Goal: Information Seeking & Learning: Learn about a topic

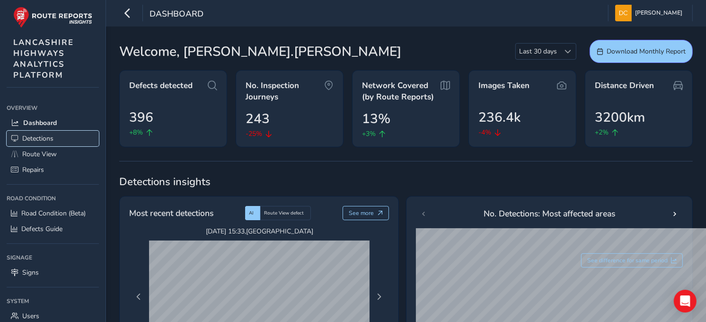
click at [24, 137] on span "Detections" at bounding box center [37, 138] width 31 height 9
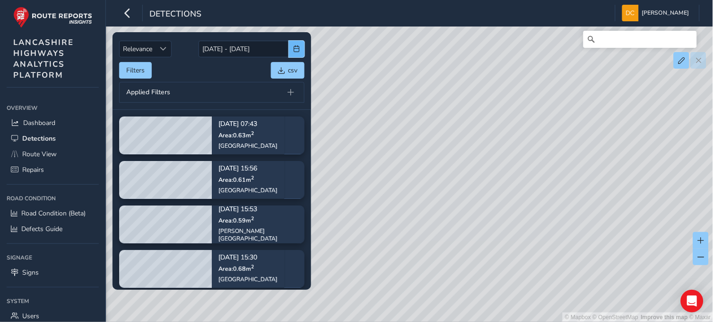
click at [298, 52] on span "button" at bounding box center [297, 48] width 7 height 7
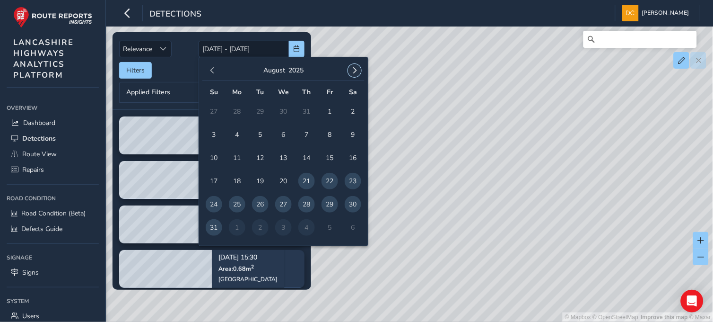
click at [360, 74] on button "button" at bounding box center [354, 70] width 13 height 13
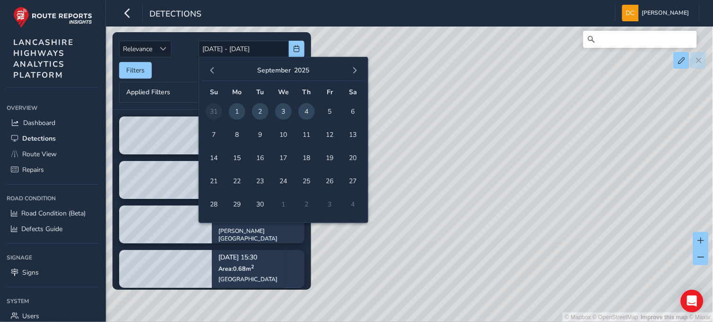
click at [235, 111] on span "1" at bounding box center [237, 111] width 17 height 17
type input "[DATE]"
click at [235, 111] on span "1" at bounding box center [237, 111] width 17 height 17
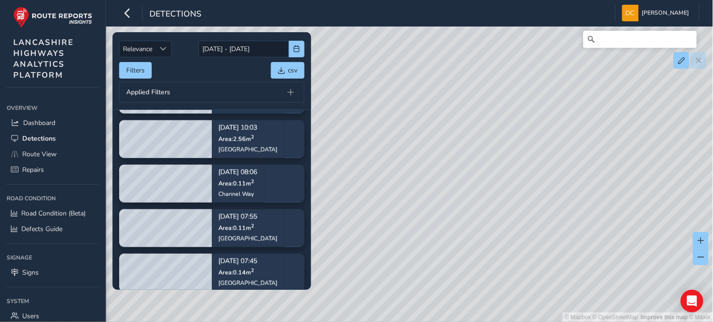
scroll to position [315, 0]
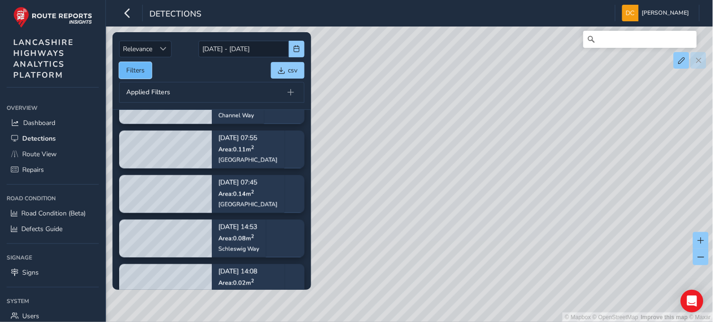
click at [138, 70] on button "Filters" at bounding box center [135, 70] width 33 height 17
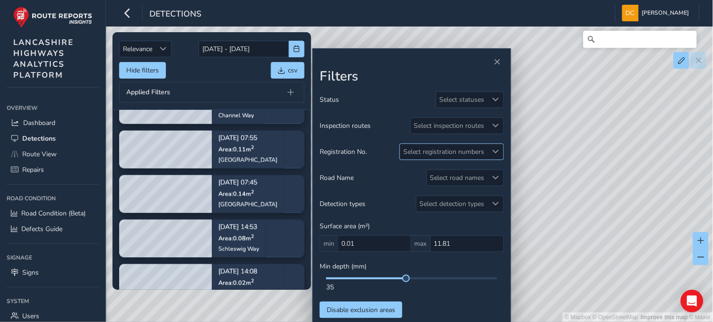
click at [490, 147] on div at bounding box center [496, 152] width 16 height 16
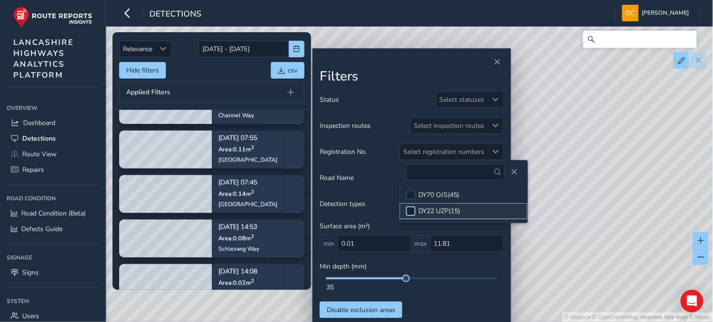
click at [410, 209] on div at bounding box center [410, 210] width 9 height 9
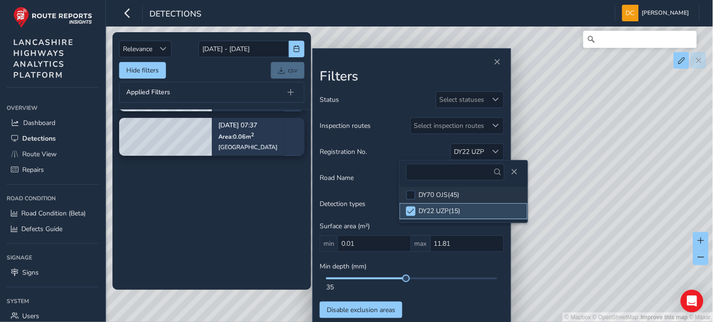
scroll to position [87, 0]
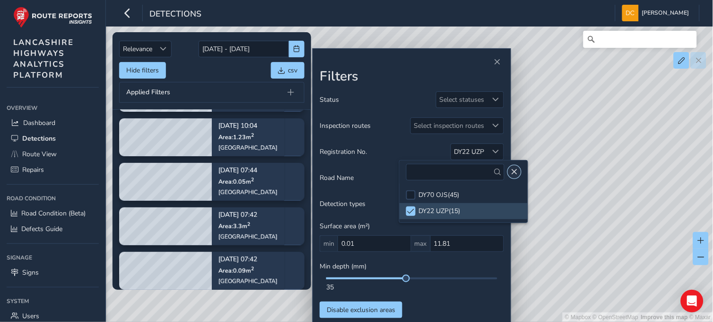
click at [514, 171] on span "Close" at bounding box center [514, 171] width 7 height 7
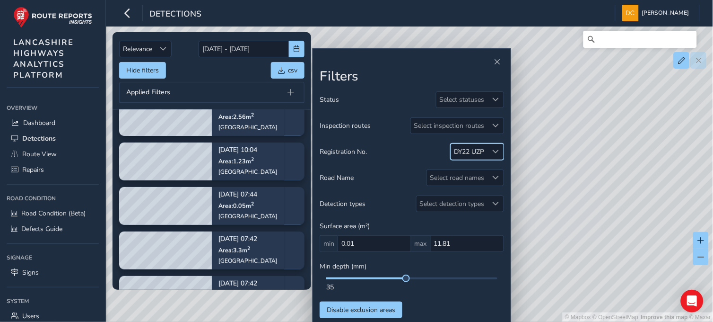
scroll to position [0, 0]
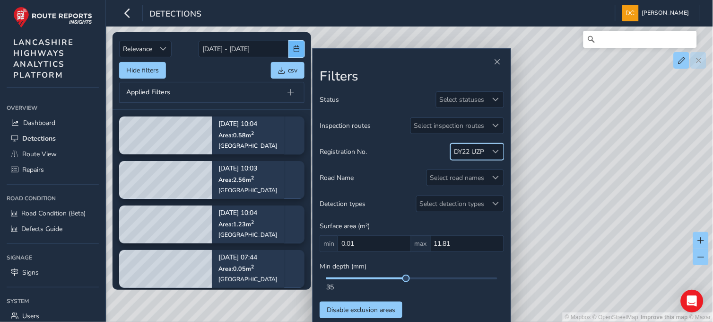
click at [295, 49] on span "button" at bounding box center [297, 48] width 7 height 7
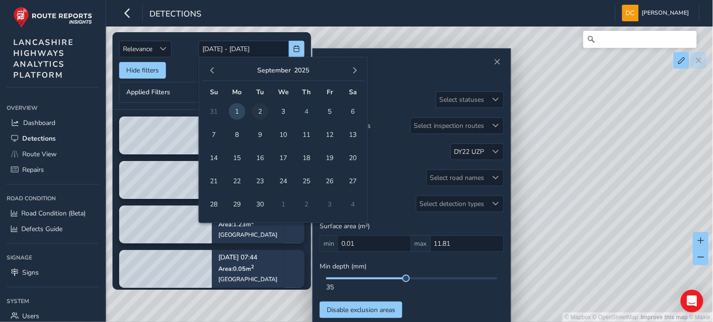
click at [263, 110] on span "2" at bounding box center [260, 111] width 17 height 17
type input "[DATE]"
click at [263, 110] on span "2" at bounding box center [260, 111] width 17 height 17
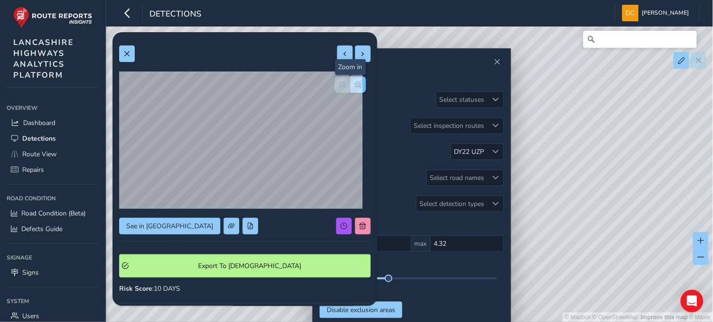
click at [355, 83] on span "button" at bounding box center [358, 84] width 7 height 7
click at [335, 83] on button "button" at bounding box center [343, 84] width 16 height 17
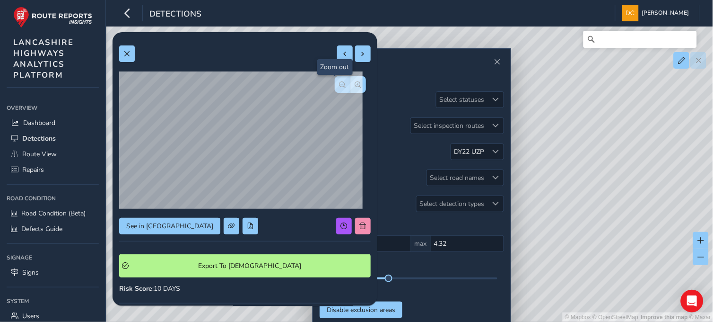
click at [335, 83] on button "button" at bounding box center [343, 84] width 16 height 17
click at [121, 48] on button at bounding box center [127, 53] width 16 height 17
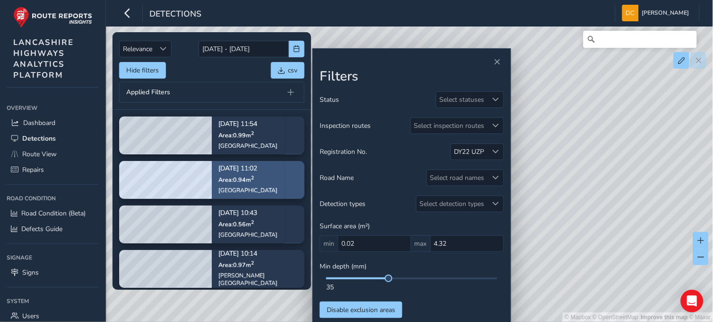
click at [252, 181] on span "Area: 0.94 m 2" at bounding box center [235, 179] width 35 height 8
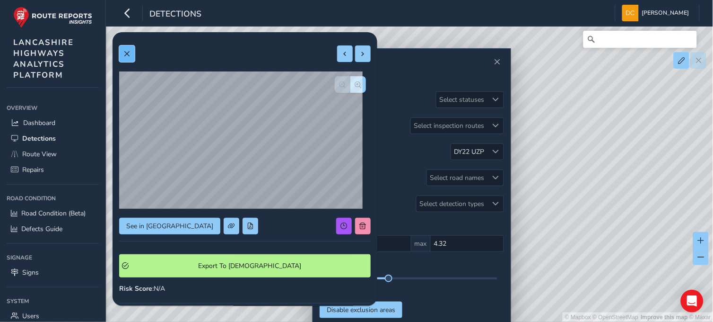
click at [126, 53] on span at bounding box center [126, 54] width 7 height 7
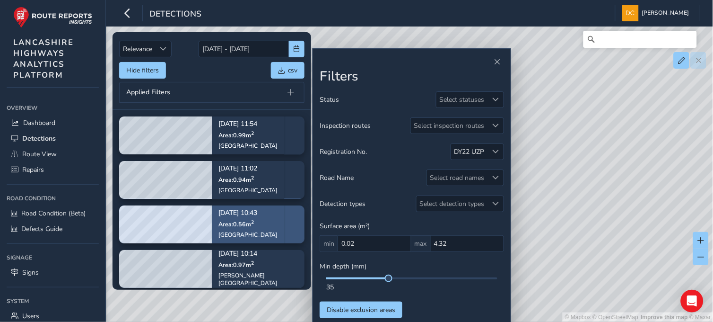
click at [256, 217] on div "[DATE] 10:43 Area: 0.56 m [STREET_ADDRESS]" at bounding box center [247, 224] width 59 height 42
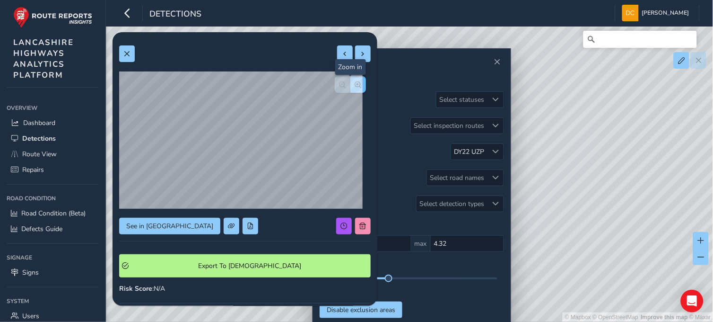
click at [350, 88] on button "button" at bounding box center [358, 84] width 16 height 17
click at [130, 54] on span at bounding box center [126, 54] width 7 height 7
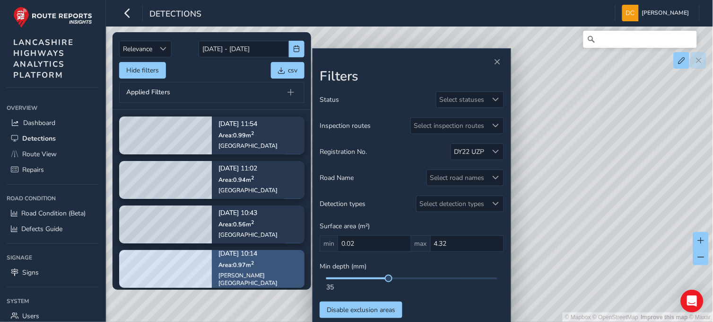
click at [213, 258] on div "[DATE] 10:14 Area: 0.97 [GEOGRAPHIC_DATA][STREET_ADDRESS][PERSON_NAME]" at bounding box center [258, 268] width 93 height 62
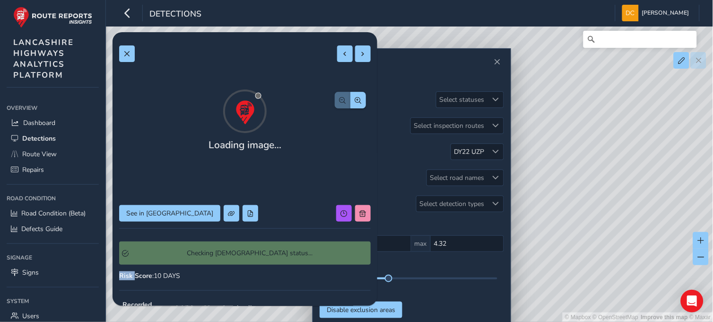
click at [213, 258] on div "Checking [DEMOGRAPHIC_DATA] status..." at bounding box center [245, 252] width 252 height 23
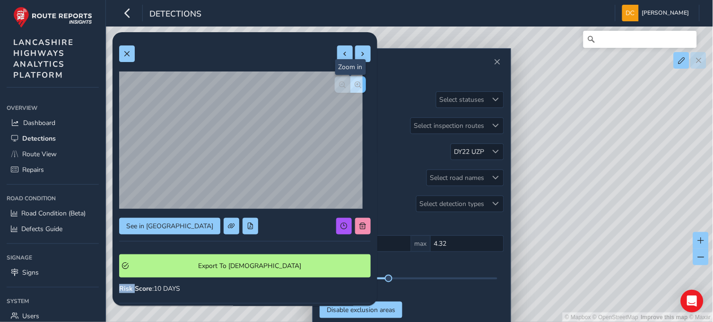
click at [355, 82] on span "button" at bounding box center [358, 84] width 7 height 7
click at [133, 54] on button at bounding box center [127, 53] width 16 height 17
click at [130, 51] on button at bounding box center [127, 53] width 16 height 17
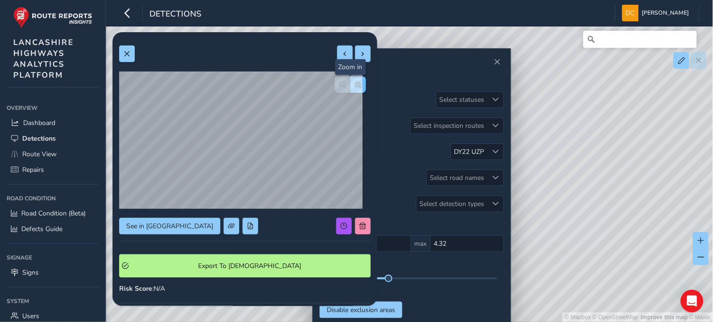
click at [355, 86] on span "button" at bounding box center [358, 84] width 7 height 7
click at [340, 86] on button "button" at bounding box center [343, 84] width 16 height 17
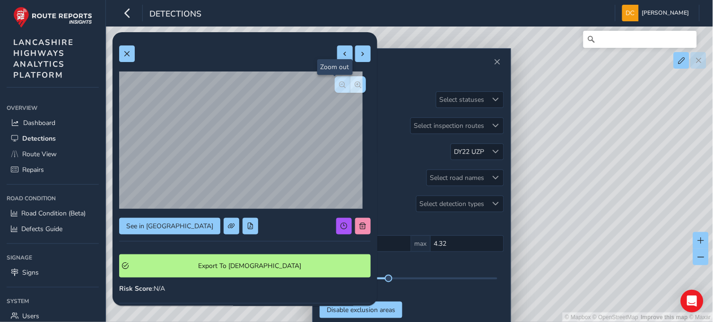
click at [340, 86] on button "button" at bounding box center [343, 84] width 16 height 17
click at [129, 52] on span at bounding box center [126, 54] width 7 height 7
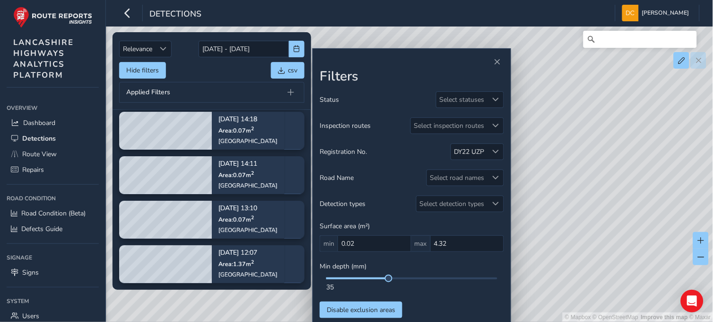
scroll to position [788, 0]
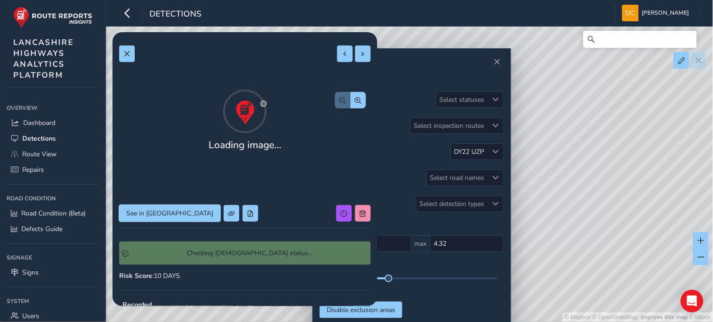
drag, startPoint x: 163, startPoint y: 232, endPoint x: 159, endPoint y: 213, distance: 19.2
click at [159, 213] on div "Loading image... See in Route View Checking Symology status... Risk Score : 10 …" at bounding box center [245, 261] width 252 height 444
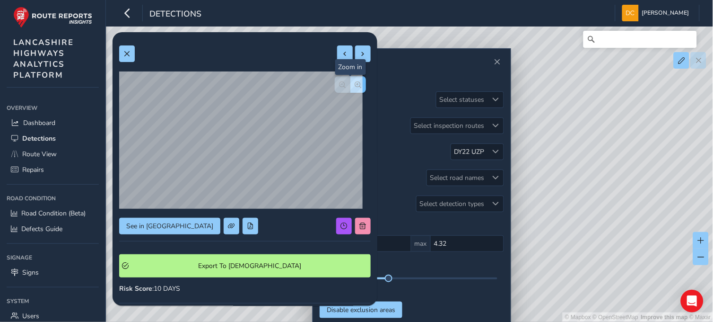
click at [355, 84] on span "button" at bounding box center [358, 84] width 7 height 7
click at [335, 84] on button "button" at bounding box center [343, 84] width 16 height 17
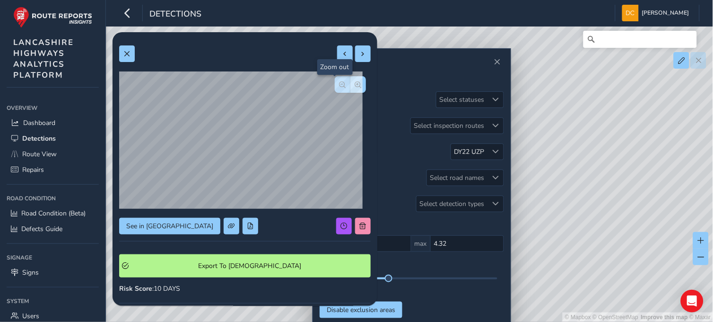
click at [335, 84] on button "button" at bounding box center [343, 84] width 16 height 17
click at [355, 87] on button "button" at bounding box center [358, 84] width 16 height 17
click at [136, 55] on div at bounding box center [245, 53] width 252 height 17
drag, startPoint x: 136, startPoint y: 55, endPoint x: 130, endPoint y: 55, distance: 6.1
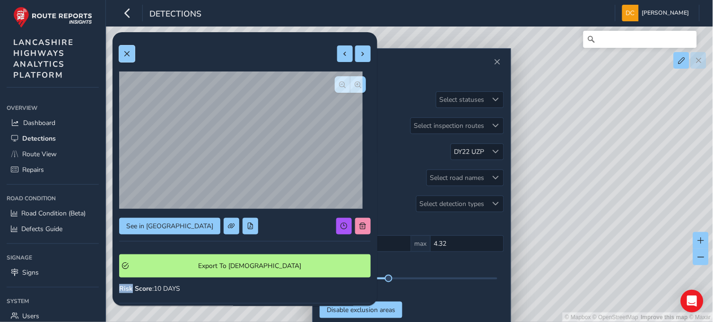
click at [129, 55] on span at bounding box center [126, 54] width 7 height 7
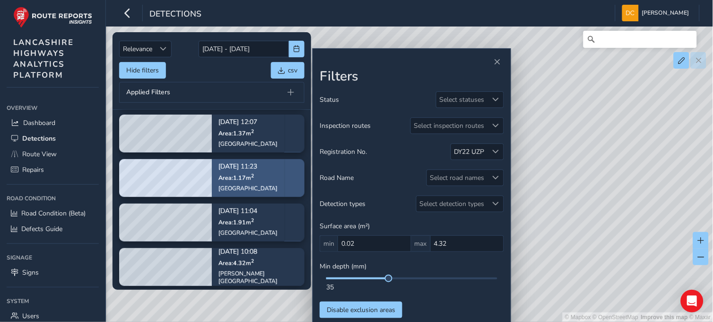
scroll to position [893, 0]
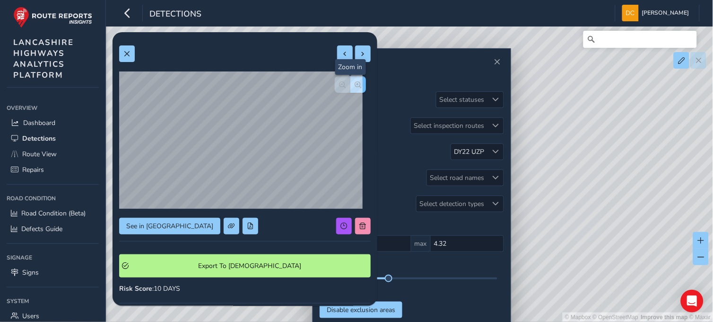
click at [355, 83] on span "button" at bounding box center [358, 84] width 7 height 7
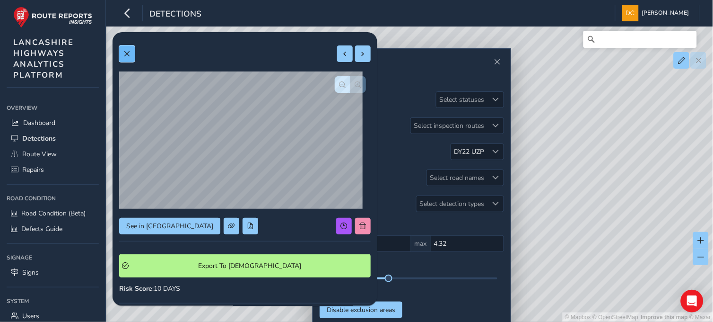
click at [133, 49] on button at bounding box center [127, 53] width 16 height 17
click at [355, 83] on span "button" at bounding box center [358, 84] width 7 height 7
click at [125, 56] on span at bounding box center [126, 54] width 7 height 7
